Goal: Find specific page/section: Find specific page/section

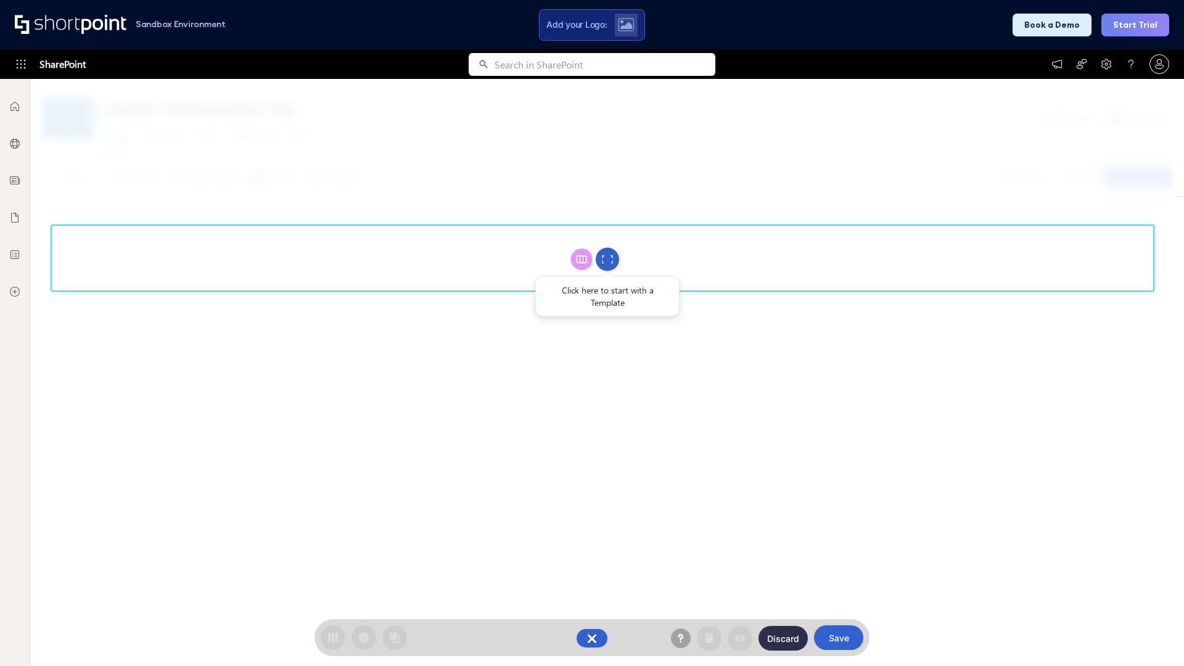
click at [607, 259] on circle at bounding box center [607, 259] width 23 height 23
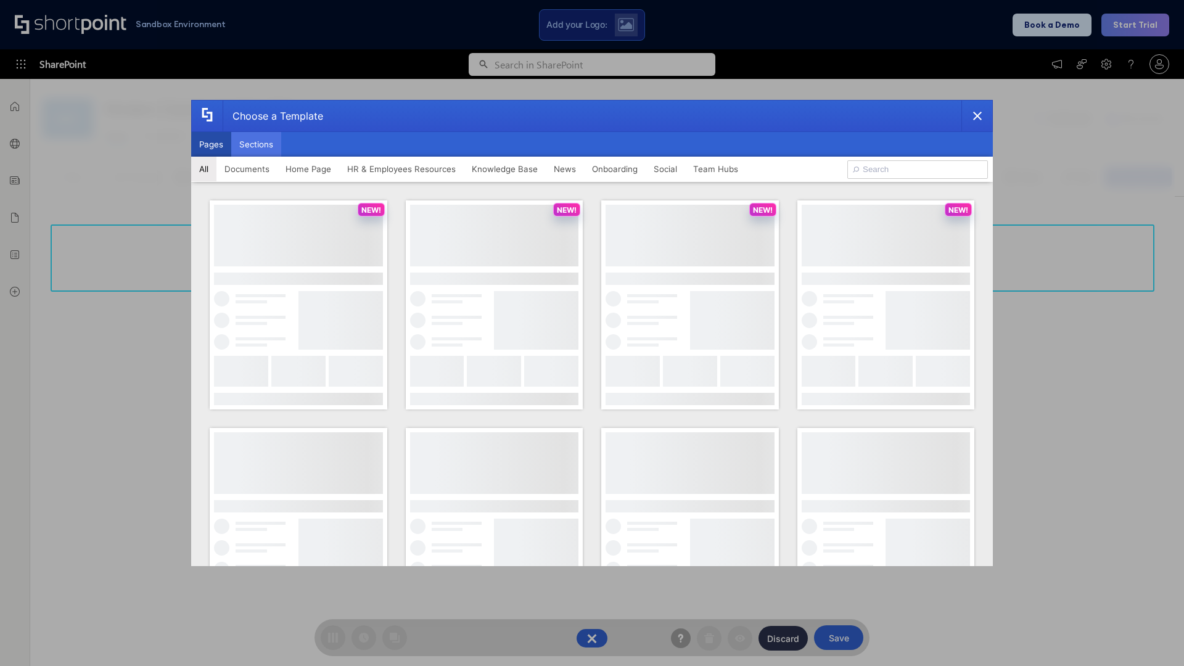
click at [256, 144] on button "Sections" at bounding box center [256, 144] width 50 height 25
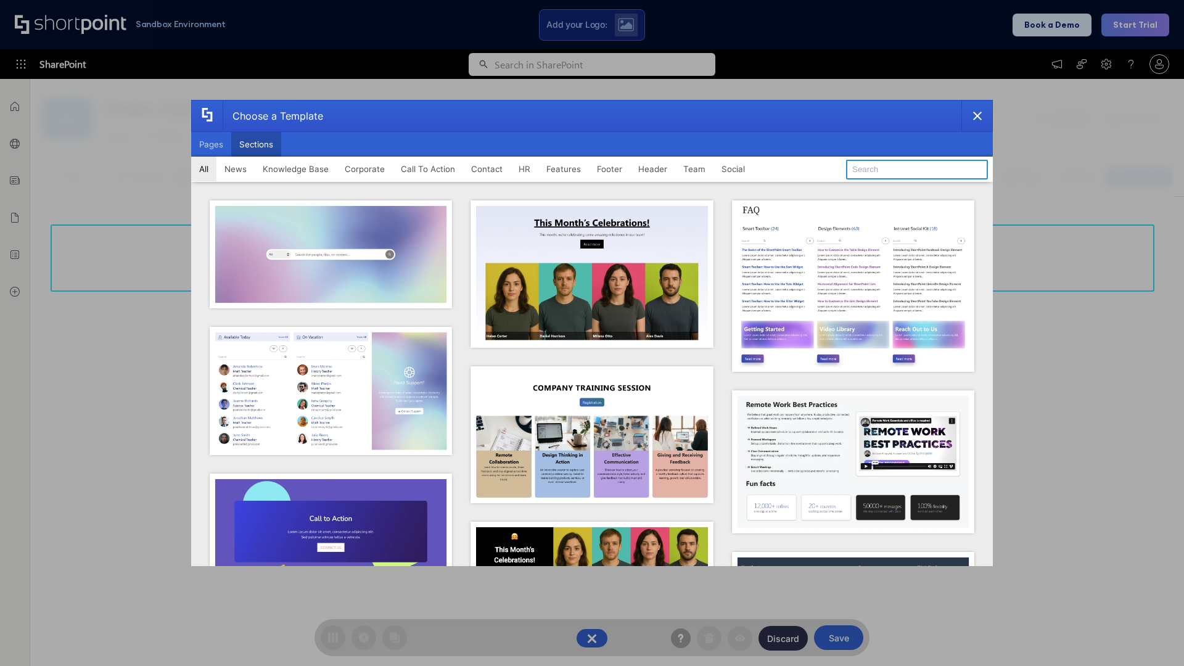
type input "Articles 2"
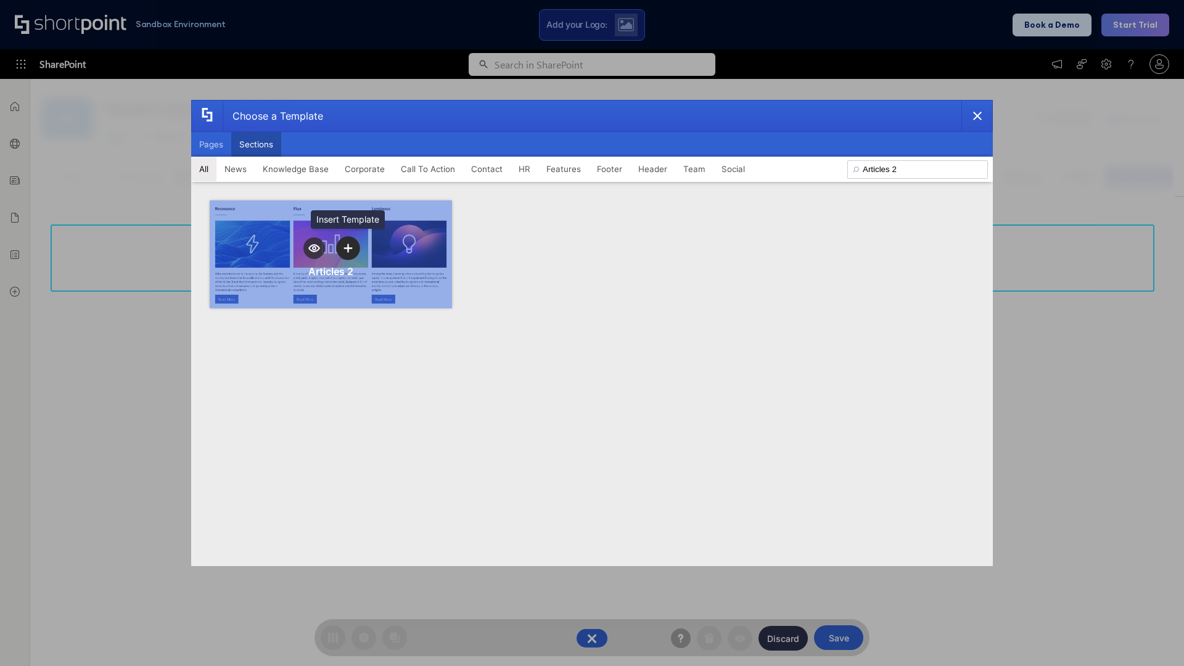
click at [348, 248] on icon "template selector" at bounding box center [347, 248] width 9 height 9
